Goal: Transaction & Acquisition: Purchase product/service

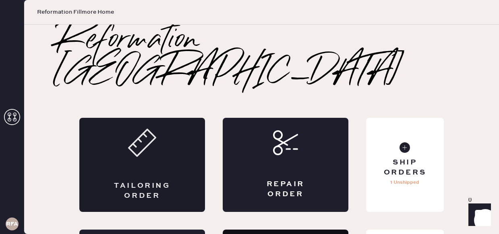
click at [149, 138] on div "Tailoring Order" at bounding box center [142, 165] width 126 height 94
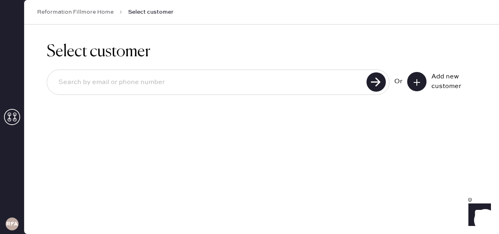
click at [420, 87] on button at bounding box center [416, 81] width 19 height 19
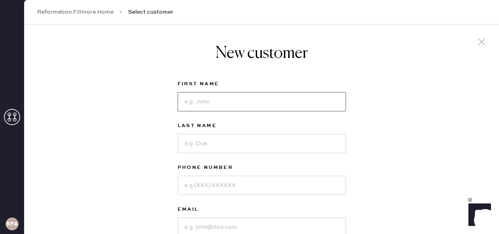
click at [245, 101] on input at bounding box center [262, 101] width 168 height 19
type input "[PERSON_NAME]"
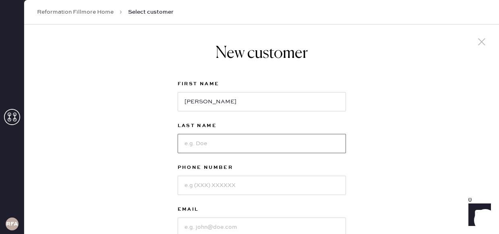
click at [219, 142] on input at bounding box center [262, 143] width 168 height 19
type input "[PERSON_NAME]"
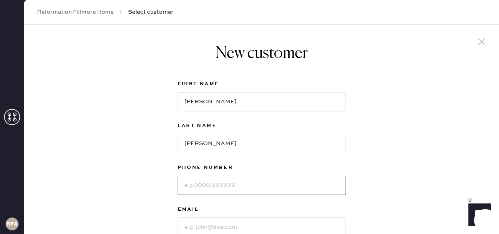
click at [196, 186] on input at bounding box center [262, 185] width 168 height 19
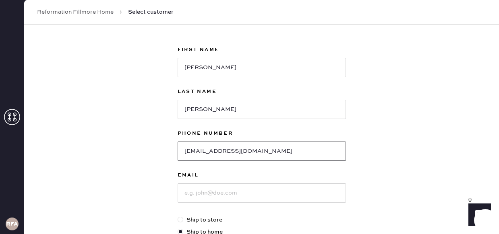
scroll to position [38, 0]
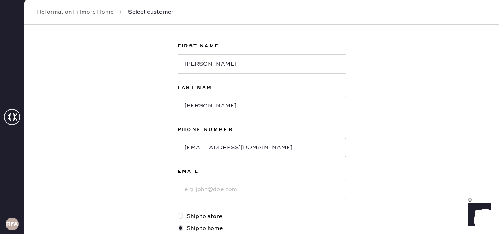
drag, startPoint x: 270, startPoint y: 149, endPoint x: 173, endPoint y: 149, distance: 97.4
click at [173, 149] on div "New customer First Name [PERSON_NAME] Last Name [PERSON_NAME] Phone Number [EMA…" at bounding box center [261, 220] width 181 height 467
type input "[EMAIL_ADDRESS][DOMAIN_NAME]"
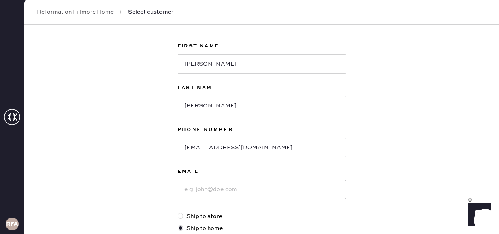
click at [201, 190] on input at bounding box center [262, 189] width 168 height 19
paste input "[EMAIL_ADDRESS][DOMAIN_NAME]"
type input "[EMAIL_ADDRESS][DOMAIN_NAME]"
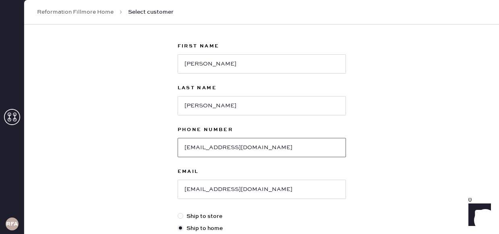
drag, startPoint x: 268, startPoint y: 145, endPoint x: 182, endPoint y: 146, distance: 86.6
click at [182, 146] on input "[EMAIL_ADDRESS][DOMAIN_NAME]" at bounding box center [262, 147] width 168 height 19
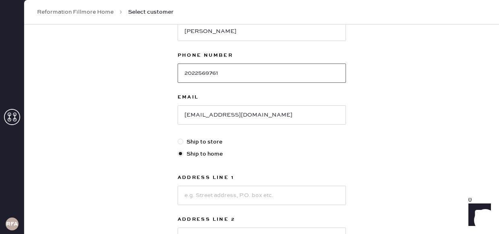
type input "2022569761"
click at [198, 203] on input at bounding box center [262, 195] width 168 height 19
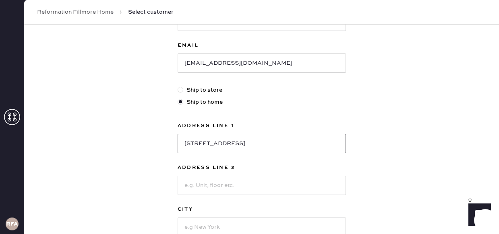
scroll to position [174, 0]
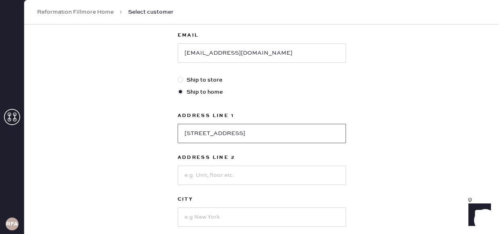
type input "[STREET_ADDRESS]"
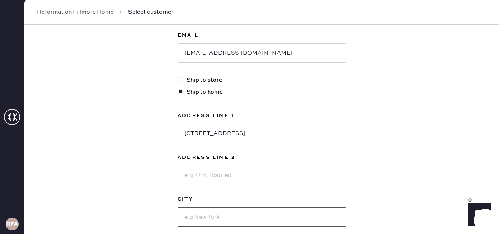
click at [207, 221] on input at bounding box center [262, 217] width 168 height 19
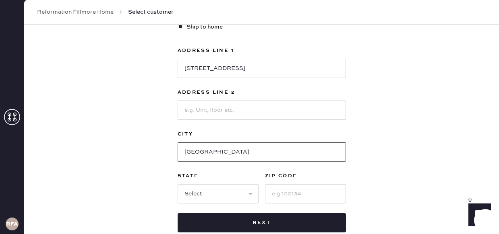
type input "[GEOGRAPHIC_DATA]"
click at [208, 189] on select "Select AK AL AR AZ CA CO CT [GEOGRAPHIC_DATA] DE FL [GEOGRAPHIC_DATA] HI [GEOGR…" at bounding box center [218, 193] width 81 height 19
select select "CA"
click at [178, 184] on select "Select AK AL AR AZ CA CO CT [GEOGRAPHIC_DATA] DE FL [GEOGRAPHIC_DATA] HI [GEOGR…" at bounding box center [218, 193] width 81 height 19
click at [286, 192] on input at bounding box center [305, 193] width 81 height 19
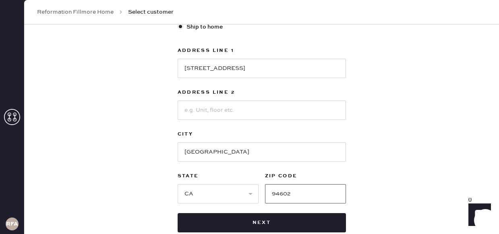
scroll to position [289, 0]
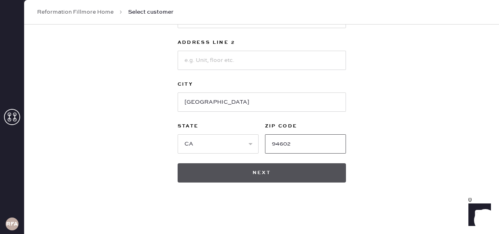
type input "94602"
click at [272, 180] on button "Next" at bounding box center [262, 172] width 168 height 19
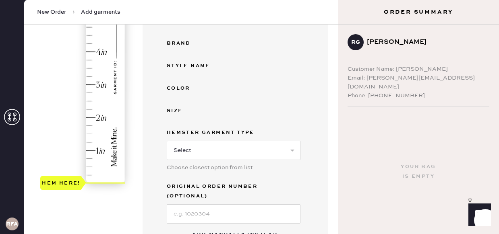
scroll to position [168, 0]
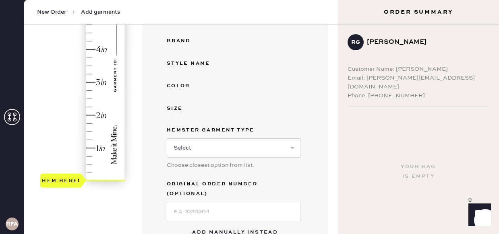
click at [205, 225] on button "Add manually instead" at bounding box center [234, 233] width 95 height 16
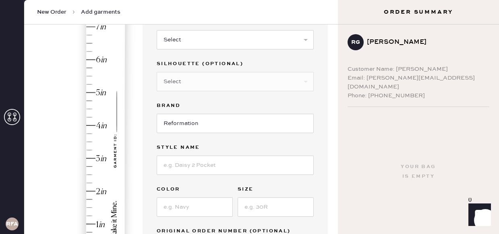
scroll to position [82, 0]
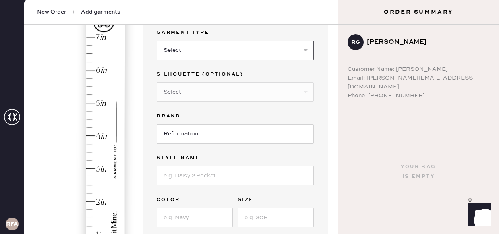
click at [202, 46] on select "Select Basic Skirt Jeans Leggings Pants Shorts Basic Sleeved Dress Basic Sleeve…" at bounding box center [235, 50] width 157 height 19
select select "2"
click at [157, 41] on select "Select Basic Skirt Jeans Leggings Pants Shorts Basic Sleeved Dress Basic Sleeve…" at bounding box center [235, 50] width 157 height 19
click at [192, 93] on select "Select Shorts Cropped Flare Boot Cut Straight Skinny Other" at bounding box center [235, 92] width 157 height 19
select select "5"
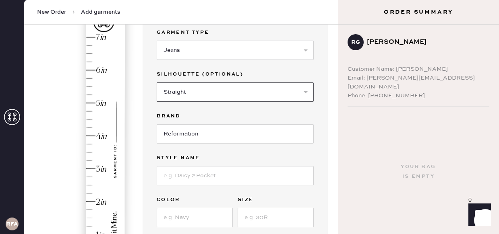
click at [157, 83] on select "Select Shorts Cropped Flare Boot Cut Straight Skinny Other" at bounding box center [235, 92] width 157 height 19
click at [186, 178] on input at bounding box center [235, 175] width 157 height 19
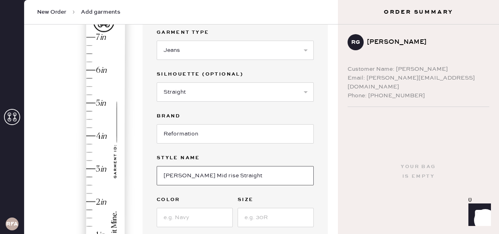
click at [194, 176] on input "[PERSON_NAME] Mid rise Straight" at bounding box center [235, 175] width 157 height 19
click at [243, 178] on input "[PERSON_NAME] Mid Rise Straight" at bounding box center [235, 175] width 157 height 19
type input "[PERSON_NAME] Mid Rise Straight Jeans"
click at [186, 217] on input at bounding box center [195, 217] width 76 height 19
type input "Ondine"
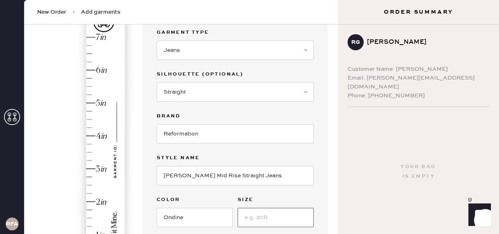
click at [261, 217] on input at bounding box center [276, 217] width 76 height 19
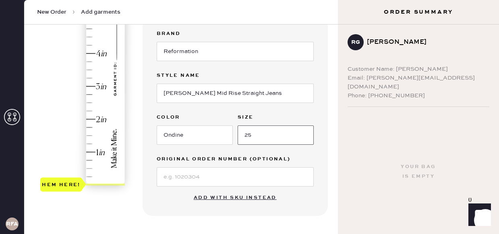
scroll to position [165, 0]
type input "25"
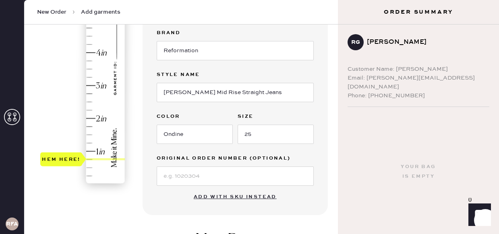
type input "1"
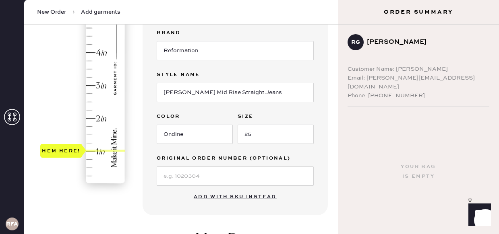
drag, startPoint x: 64, startPoint y: 185, endPoint x: 65, endPoint y: 156, distance: 29.4
click at [65, 156] on div "Hem here!" at bounding box center [61, 151] width 42 height 14
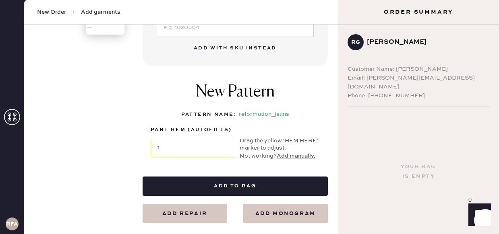
scroll to position [330, 0]
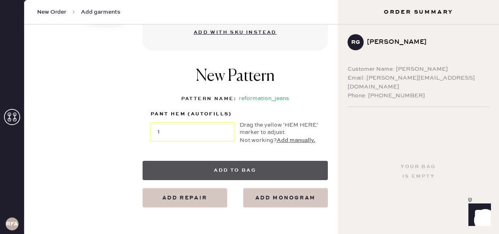
click at [210, 167] on button "Add to bag" at bounding box center [235, 170] width 185 height 19
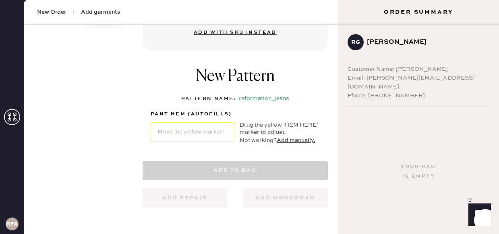
select select "2"
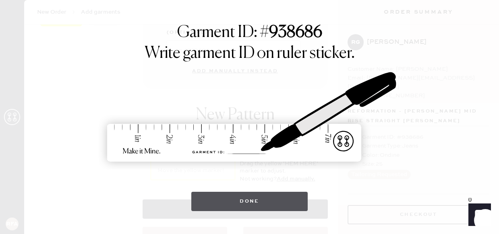
click at [244, 196] on button "Done" at bounding box center [249, 201] width 116 height 19
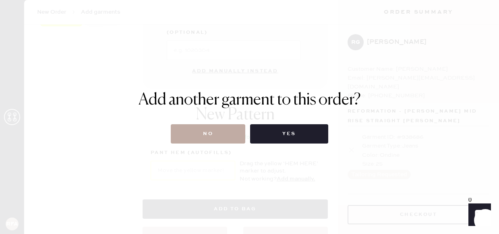
click at [227, 135] on button "No" at bounding box center [208, 133] width 74 height 19
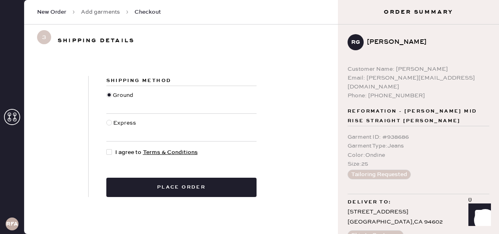
click at [110, 124] on div at bounding box center [109, 123] width 6 height 6
click at [107, 119] on input "Express" at bounding box center [106, 119] width 0 height 0
radio input "true"
click at [112, 154] on div at bounding box center [110, 152] width 9 height 9
click at [107, 149] on input "I agree to Terms & Conditions" at bounding box center [106, 148] width 0 height 0
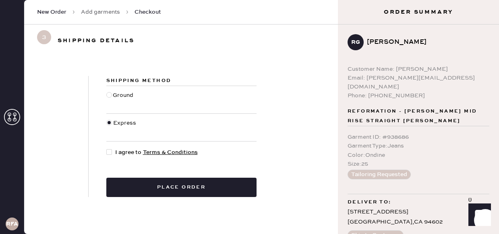
checkbox input "true"
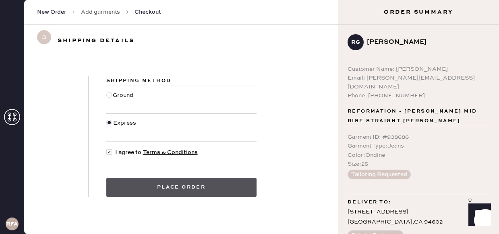
click at [167, 188] on button "Place order" at bounding box center [181, 187] width 150 height 19
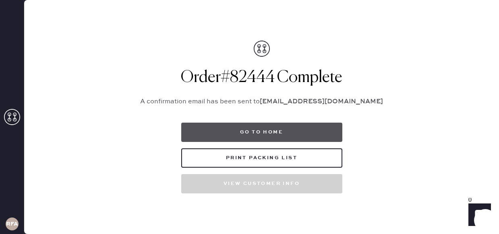
click at [269, 136] on button "Go to home" at bounding box center [261, 132] width 161 height 19
